Goal: Information Seeking & Learning: Learn about a topic

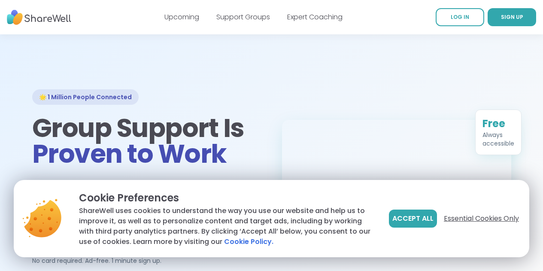
click at [466, 219] on span "Essential Cookies Only" at bounding box center [481, 218] width 75 height 10
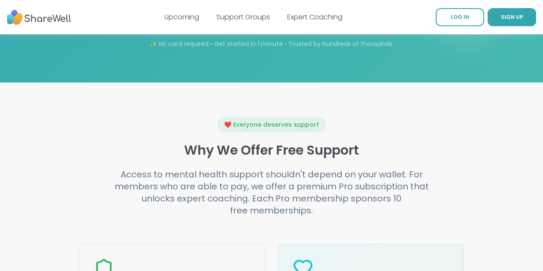
scroll to position [951, 0]
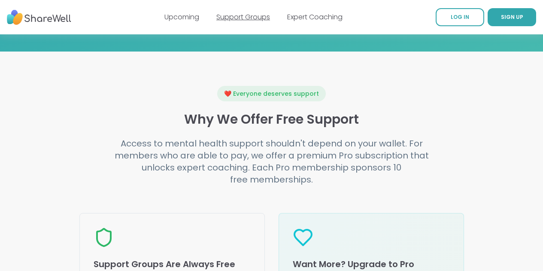
click at [253, 16] on link "Support Groups" at bounding box center [243, 17] width 54 height 10
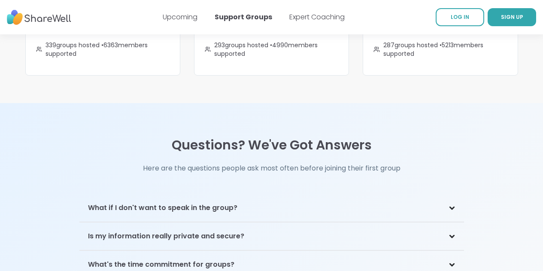
scroll to position [2079, 0]
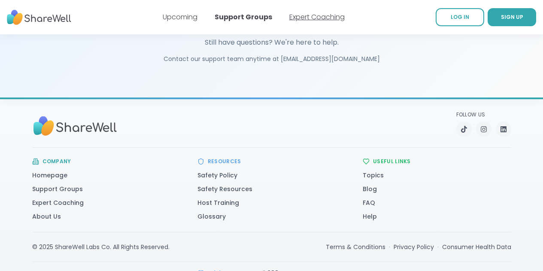
click at [303, 16] on link "Expert Coaching" at bounding box center [316, 17] width 55 height 10
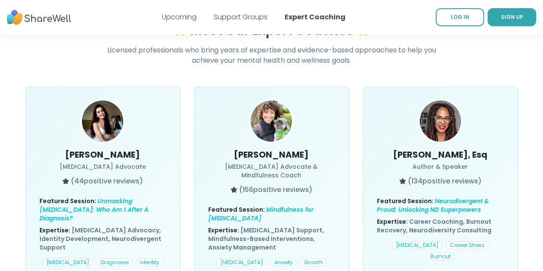
scroll to position [339, 0]
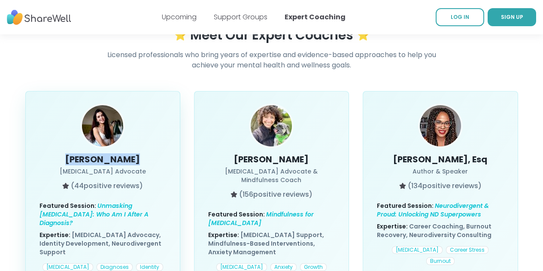
drag, startPoint x: 60, startPoint y: 146, endPoint x: 133, endPoint y: 149, distance: 73.0
click at [133, 153] on h3 "[PERSON_NAME]" at bounding box center [102, 159] width 127 height 12
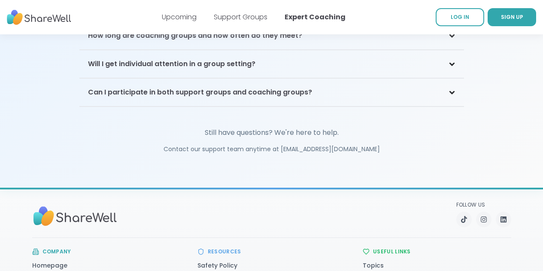
scroll to position [2055, 0]
